Goal: Obtain resource: Download file/media

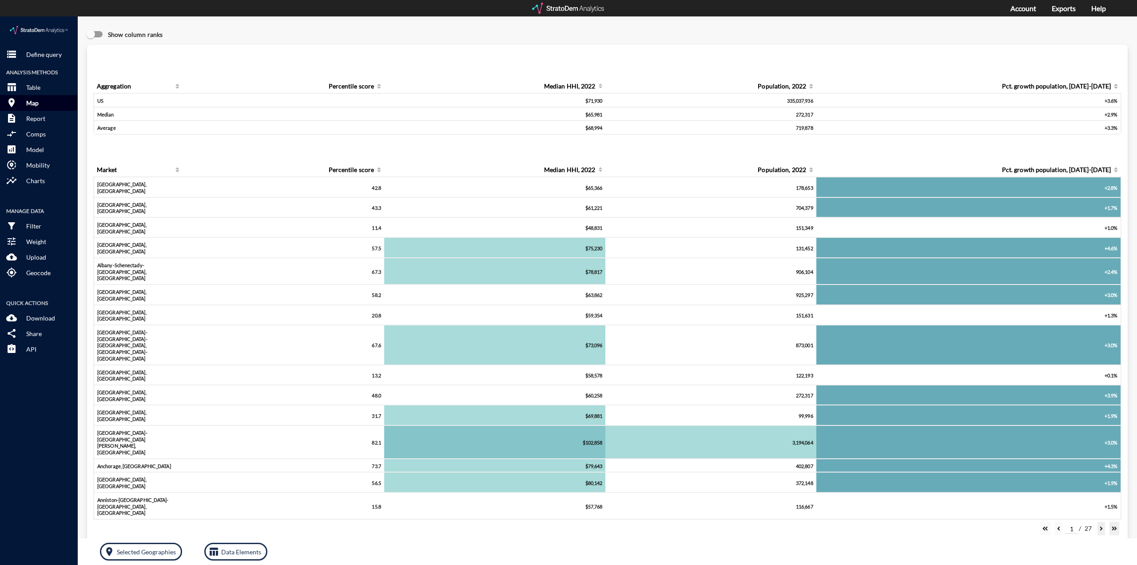
click p "Map"
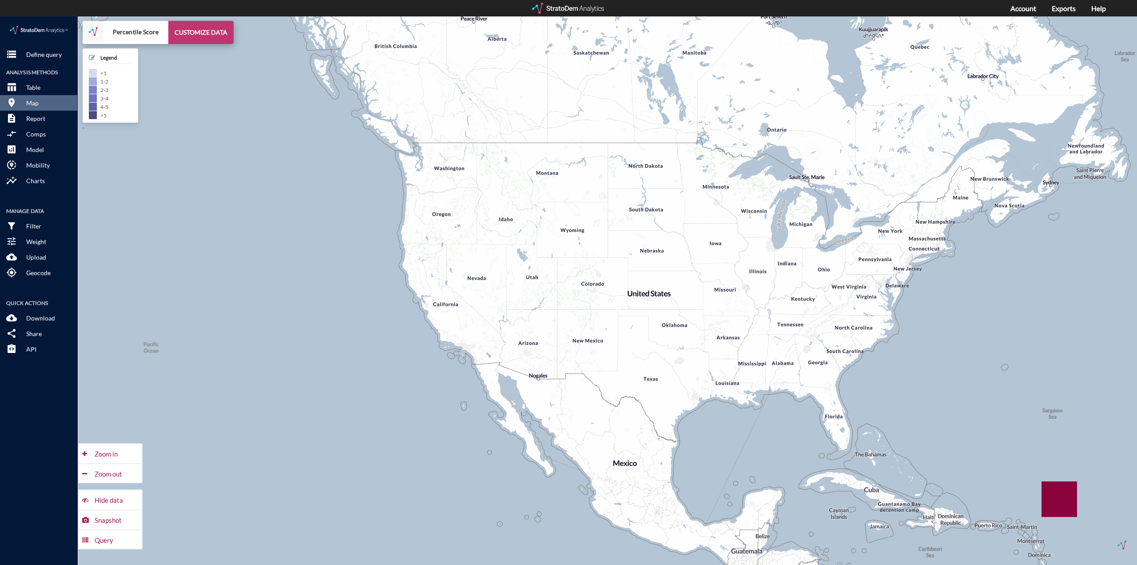
click button "CUSTOMIZE DATA"
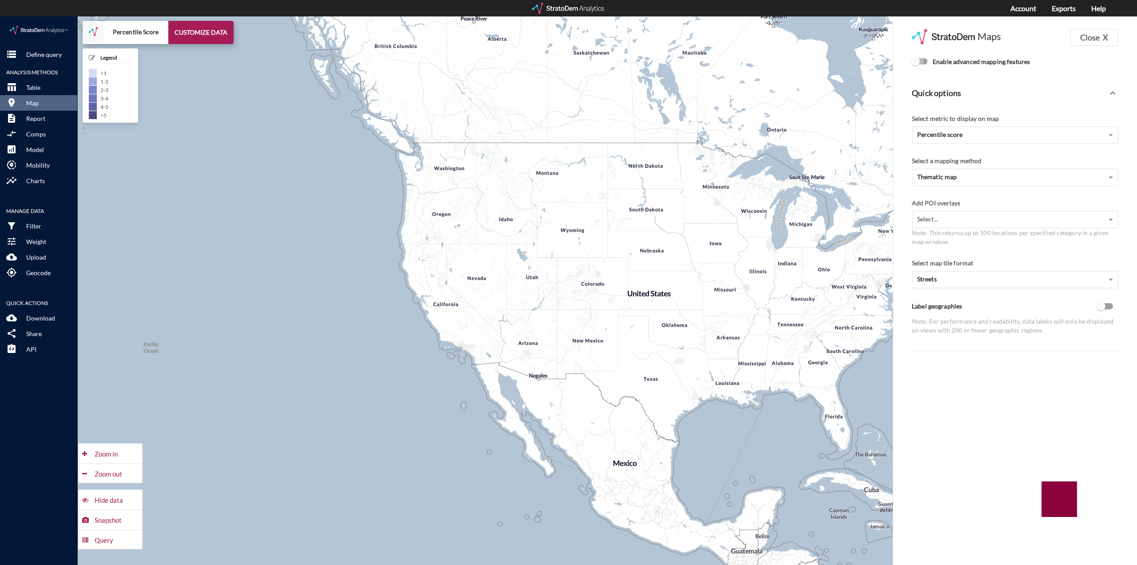
click input "Enable advanced mapping features"
checkbox input "true"
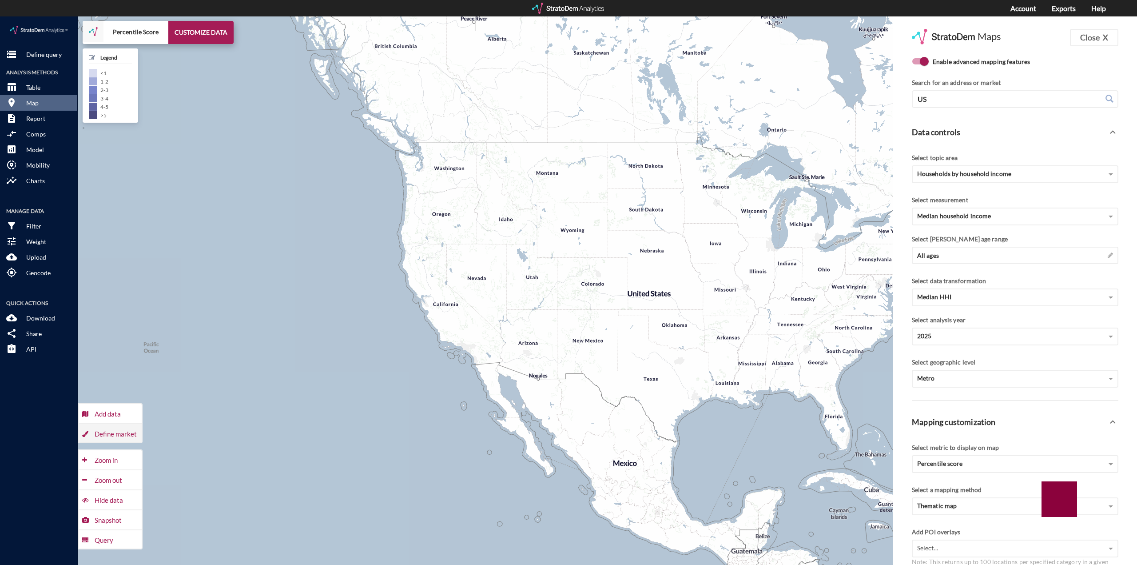
click div "Define market"
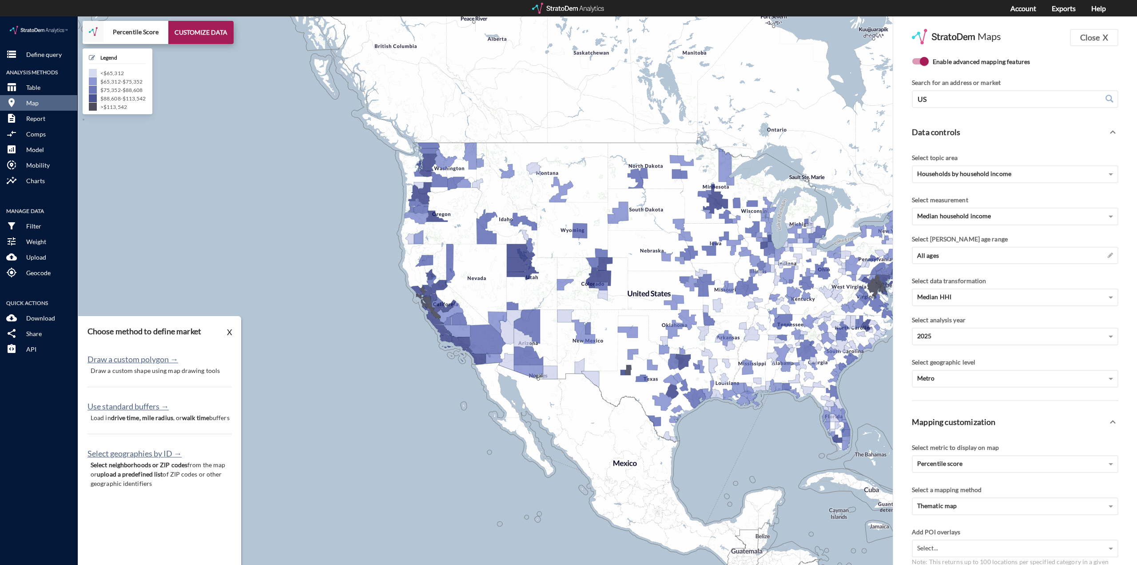
click p "Draw a custom shape using map drawing tools"
click p "Define query"
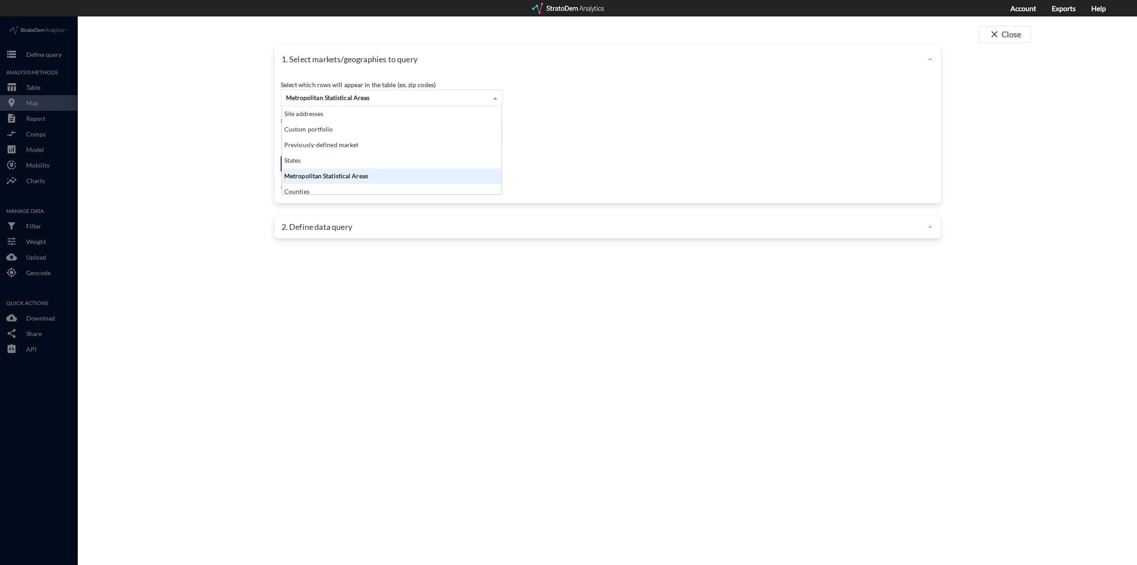
click div "Metropolitan Statistical Areas"
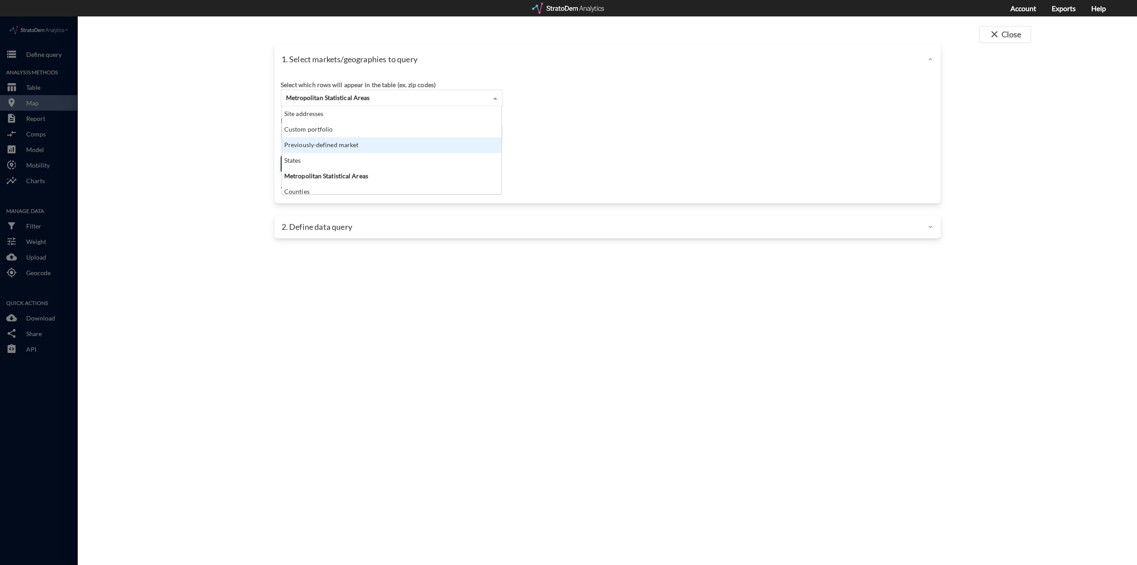
click div "Previously-defined market"
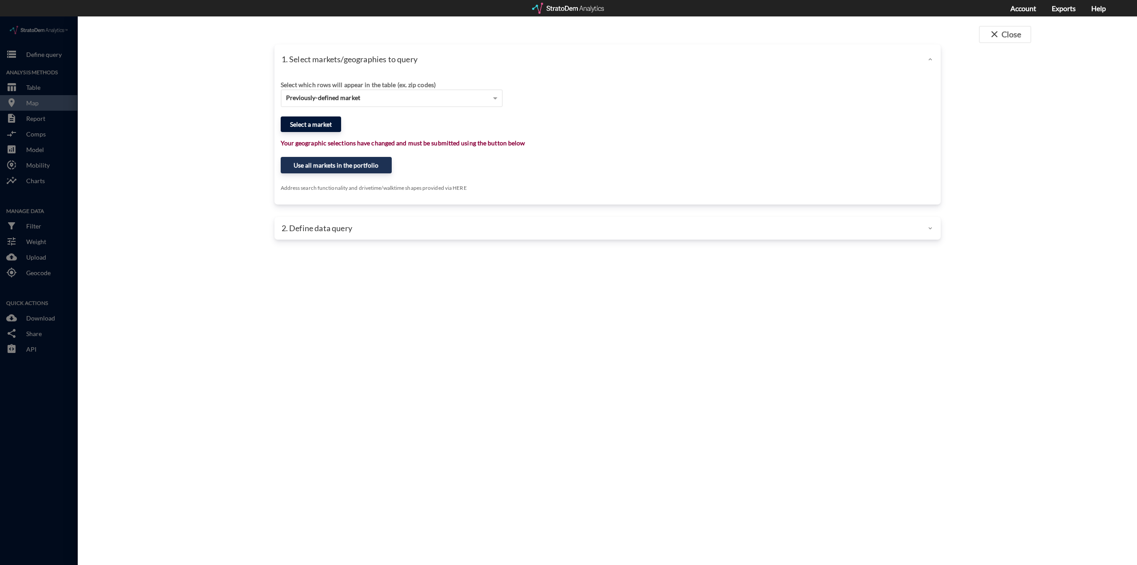
click button "Select a market"
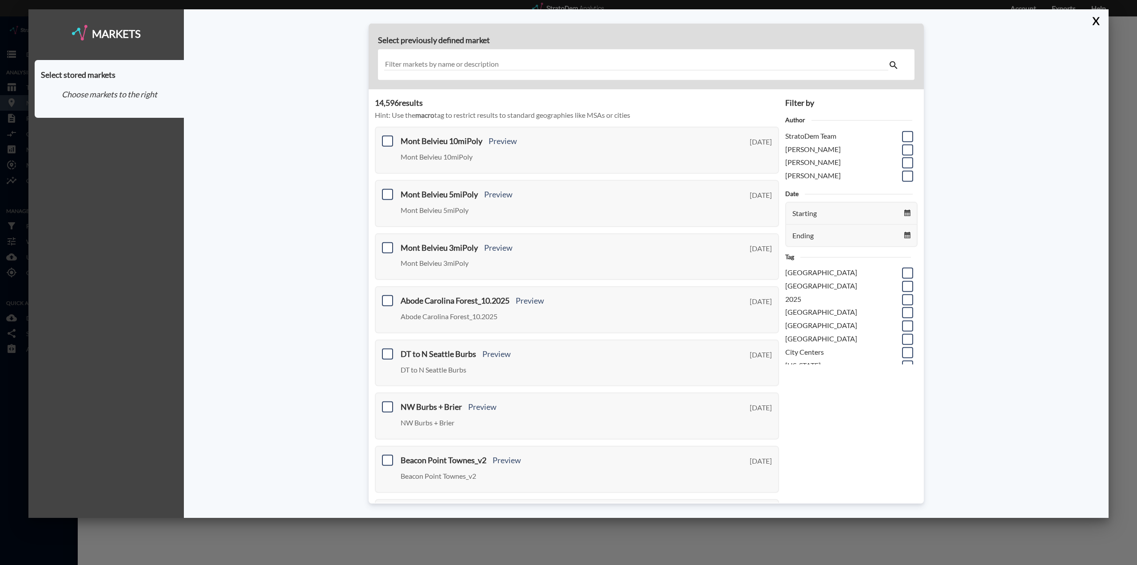
click at [566, 69] on input "text" at bounding box center [636, 65] width 504 height 12
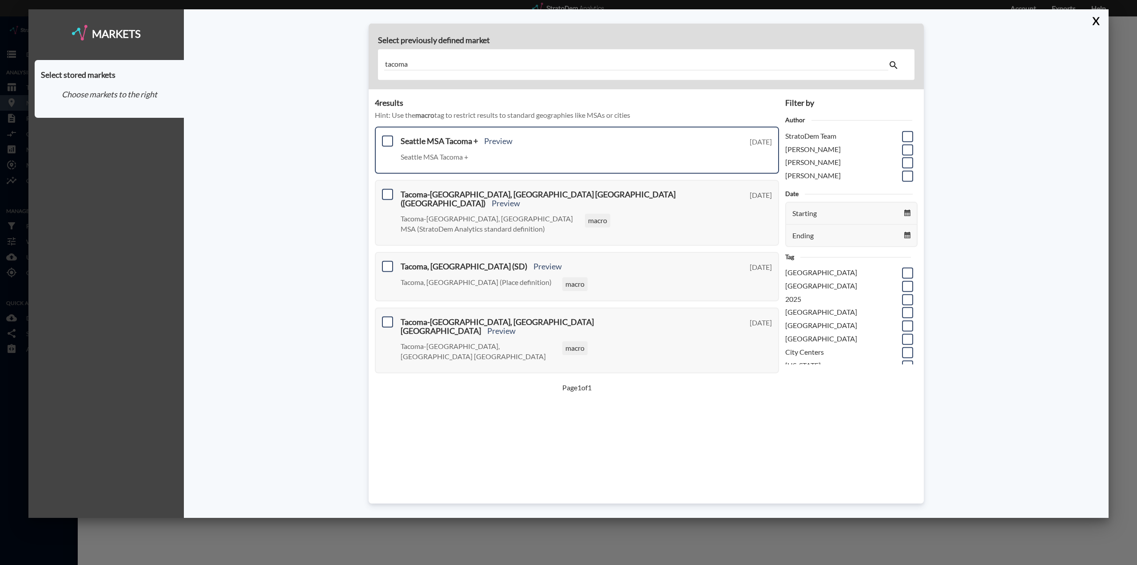
type input "tacoma"
click at [420, 145] on h3 "Seattle MSA Tacoma + Preview" at bounding box center [553, 141] width 305 height 9
click at [393, 139] on span at bounding box center [387, 140] width 11 height 11
click at [386, 137] on input "checkbox" at bounding box center [386, 137] width 0 height 0
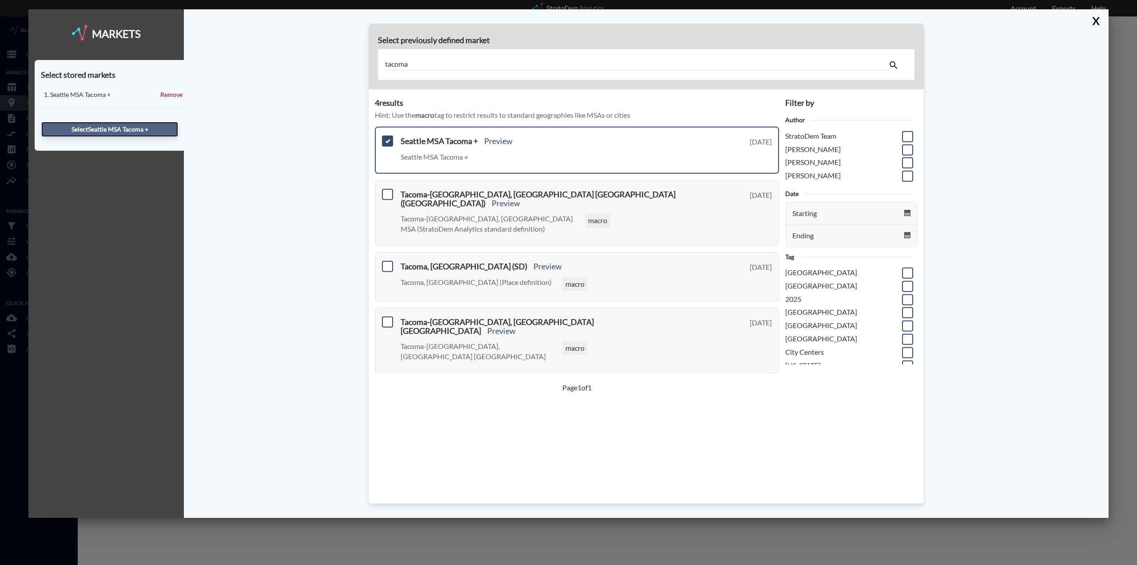
click at [130, 127] on button "Select Seattle MSA Tacoma +" at bounding box center [109, 129] width 137 height 15
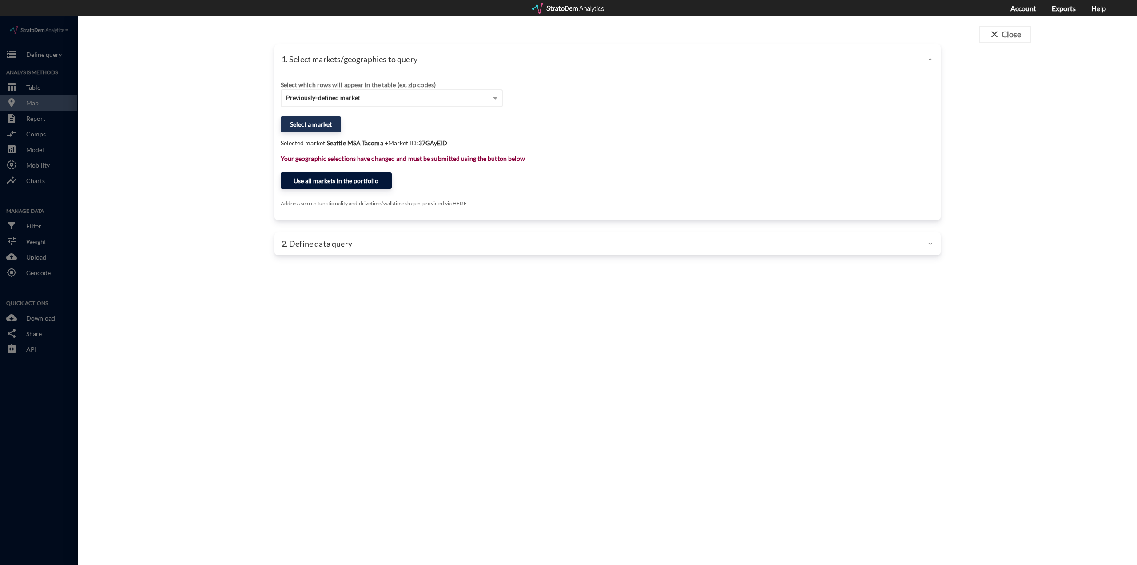
click button "Use all markets in the portfolio"
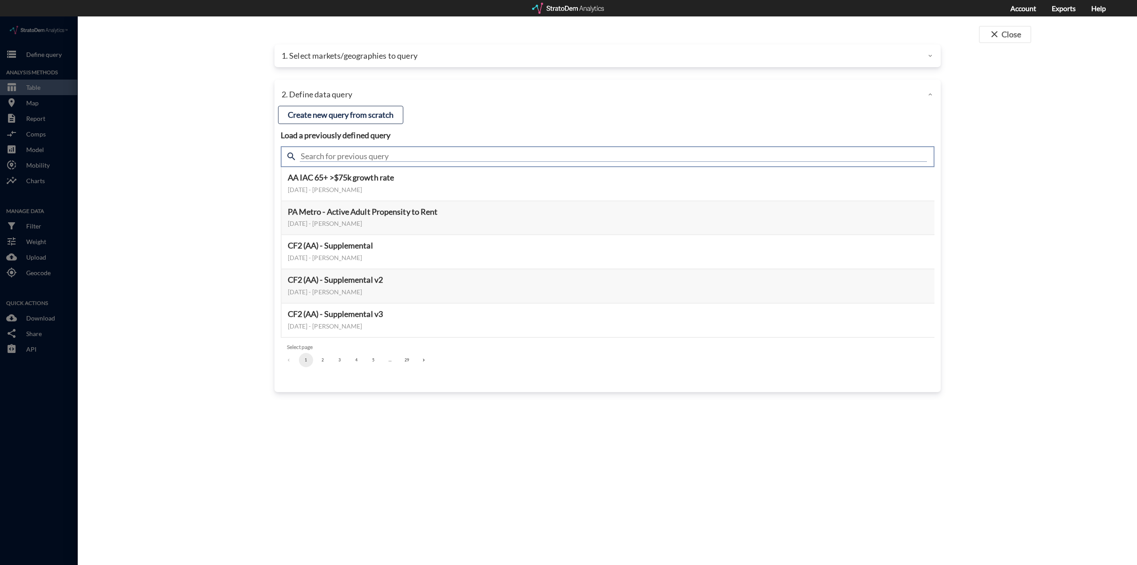
click input "text"
type input "meta"
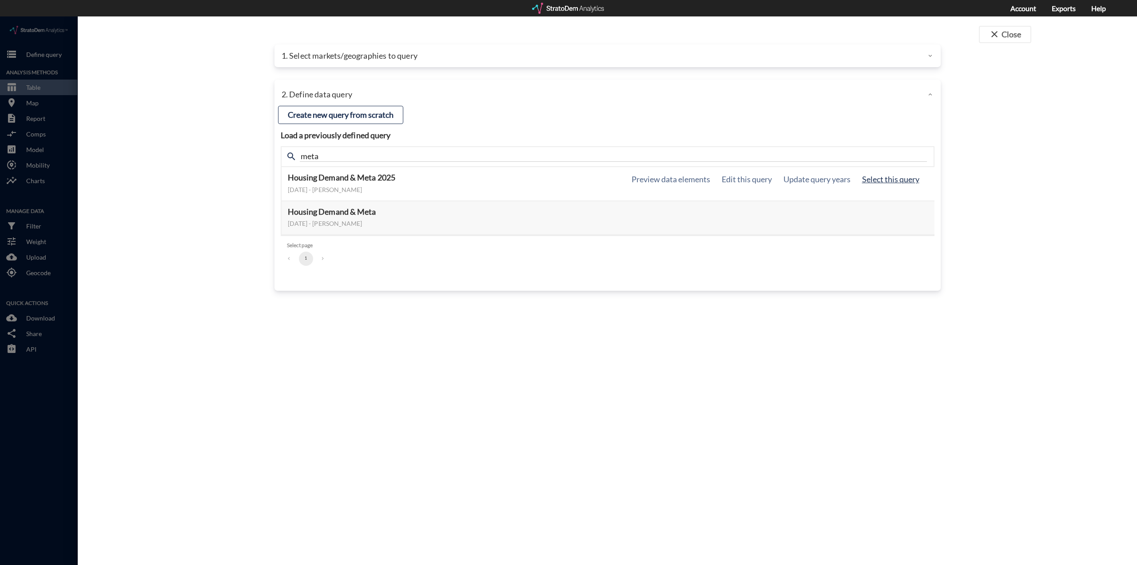
click button "Select this query"
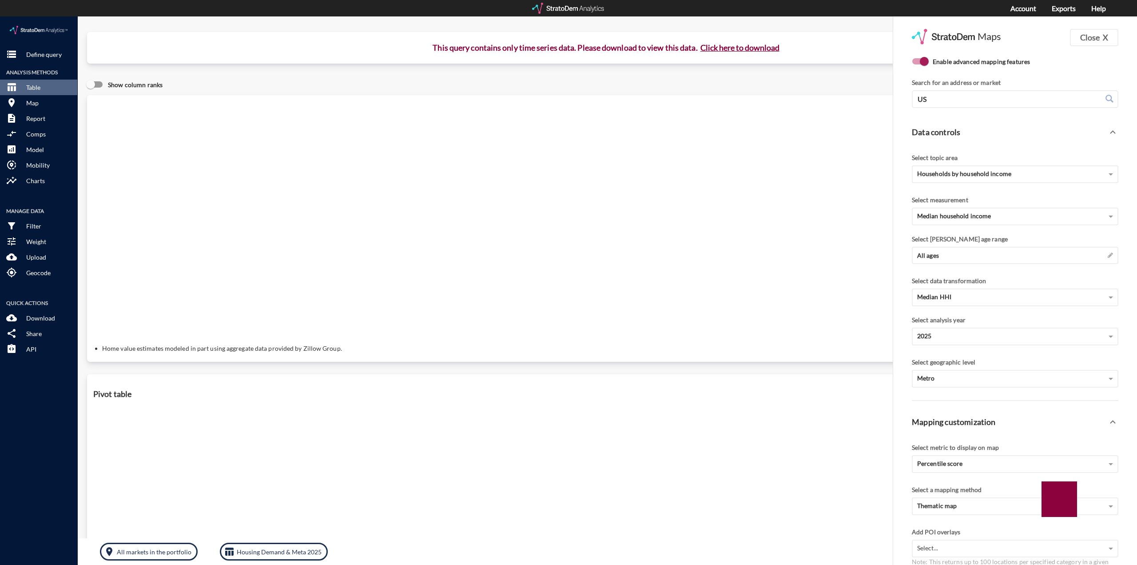
click button "Click here to download"
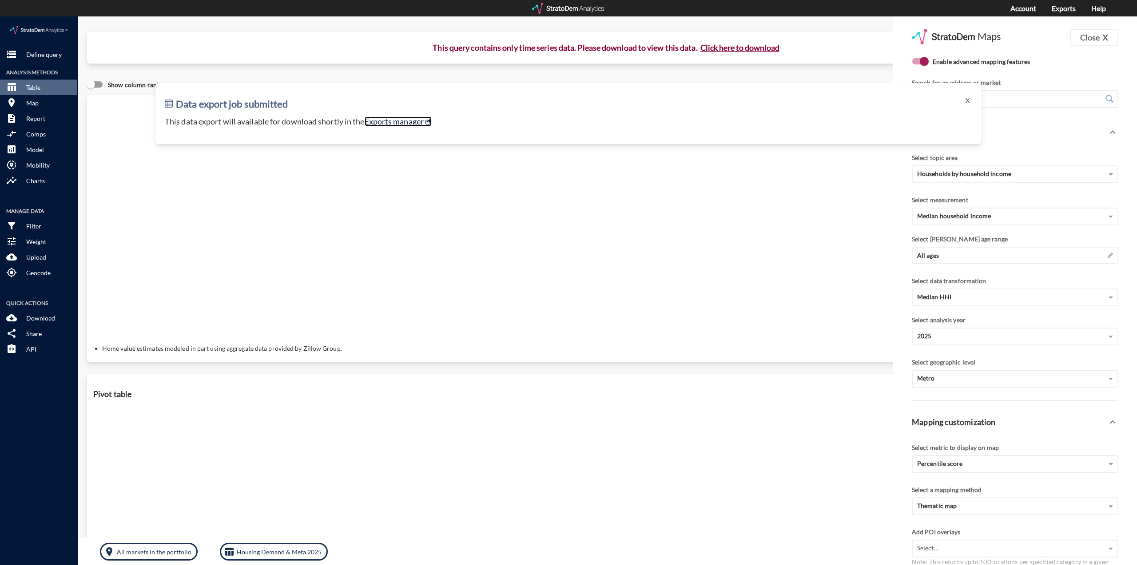
click link "Exports manager"
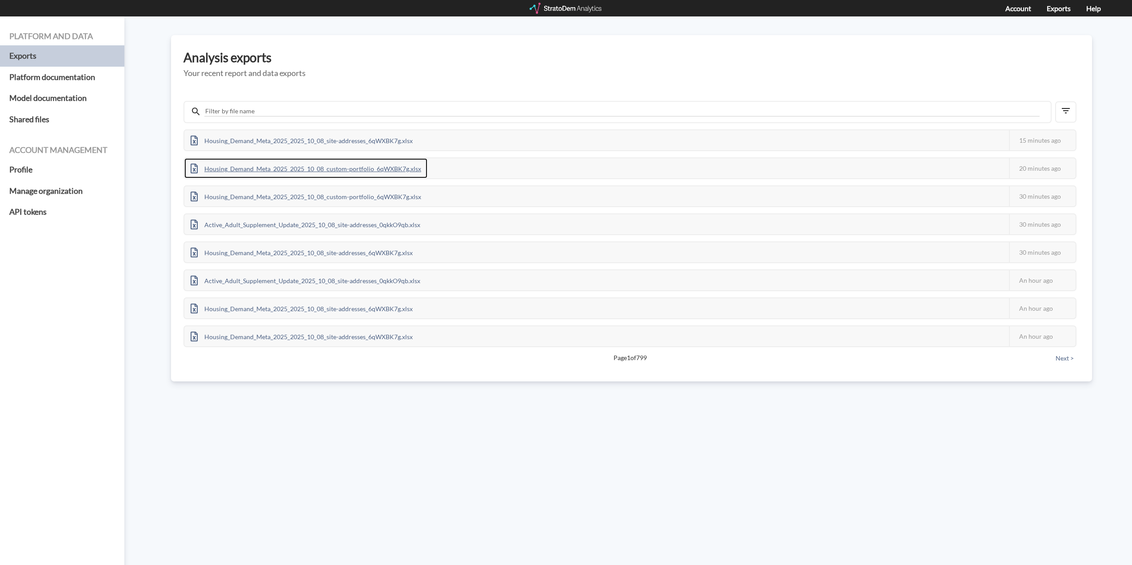
click at [322, 170] on div "Housing_Demand_Meta_2025_2025_10_08_custom-portfolio_6qWXBK7g.xlsx" at bounding box center [305, 168] width 243 height 20
